Goal: Obtain resource: Download file/media

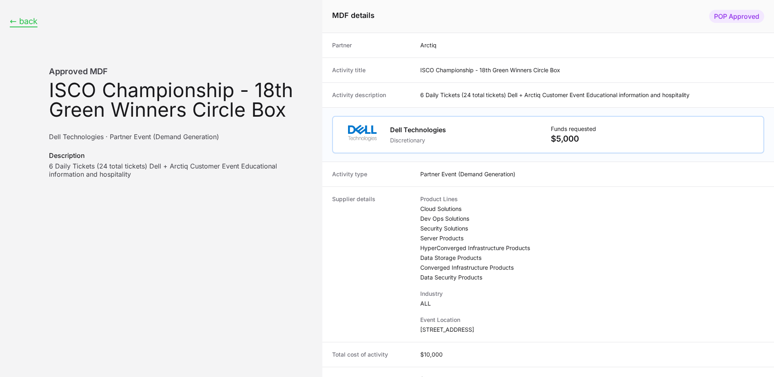
click at [18, 23] on button "← back" at bounding box center [24, 21] width 28 height 10
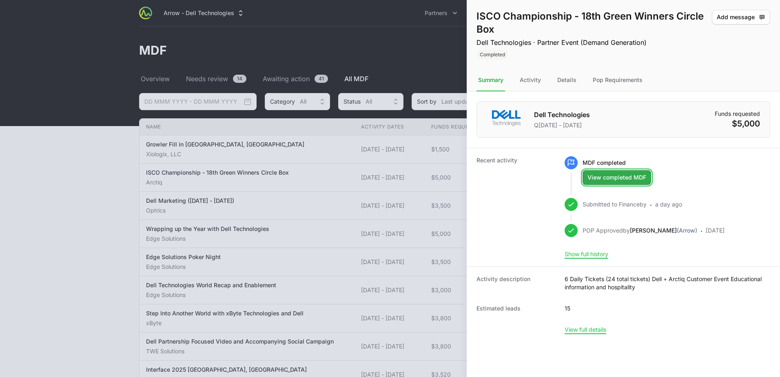
click at [611, 176] on span "View completed MDF" at bounding box center [617, 178] width 59 height 10
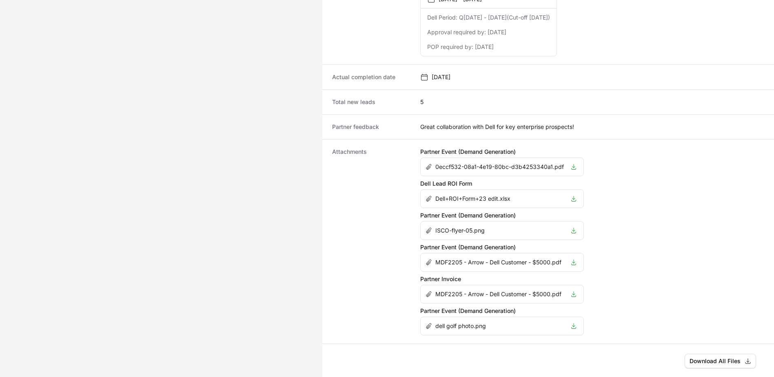
scroll to position [462, 0]
click at [570, 202] on li "Dell+ROI+Form+23 edit.xlsx" at bounding box center [502, 198] width 163 height 18
click at [572, 197] on icon "Activity details" at bounding box center [574, 197] width 7 height 7
